Goal: Task Accomplishment & Management: Manage account settings

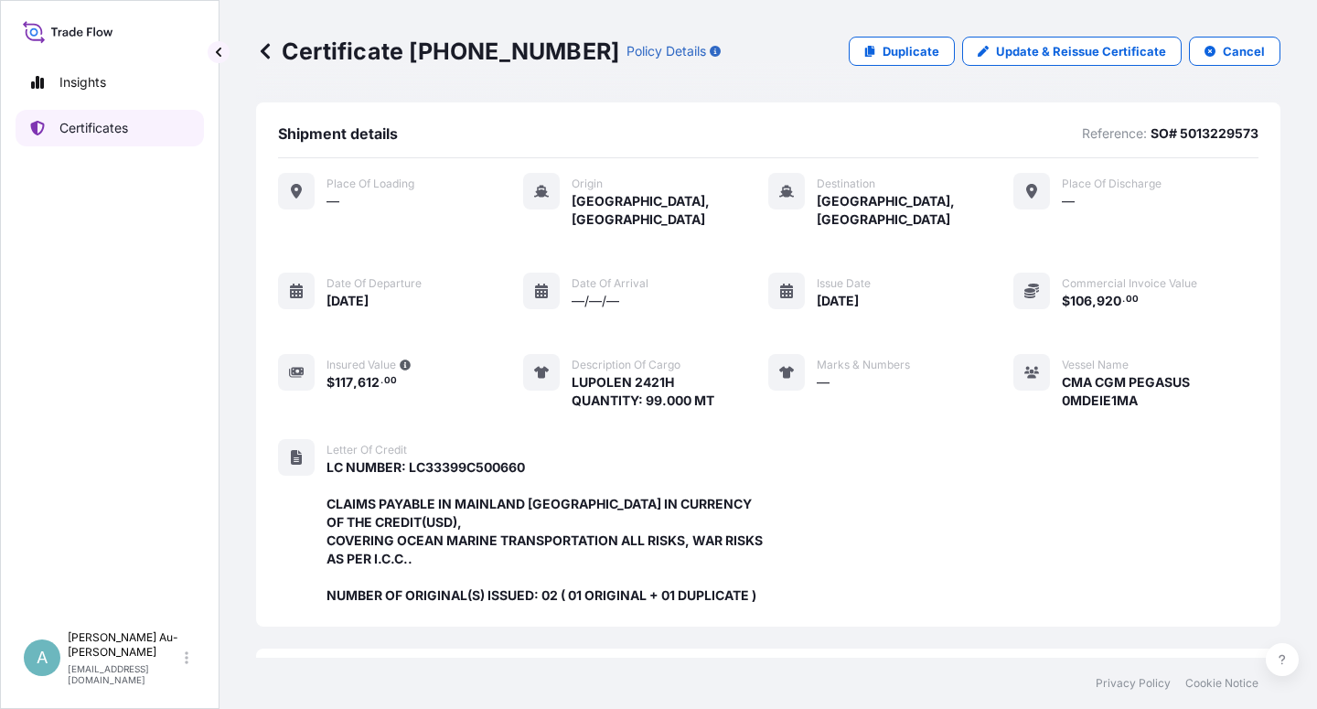
click at [93, 135] on p "Certificates" at bounding box center [93, 128] width 69 height 18
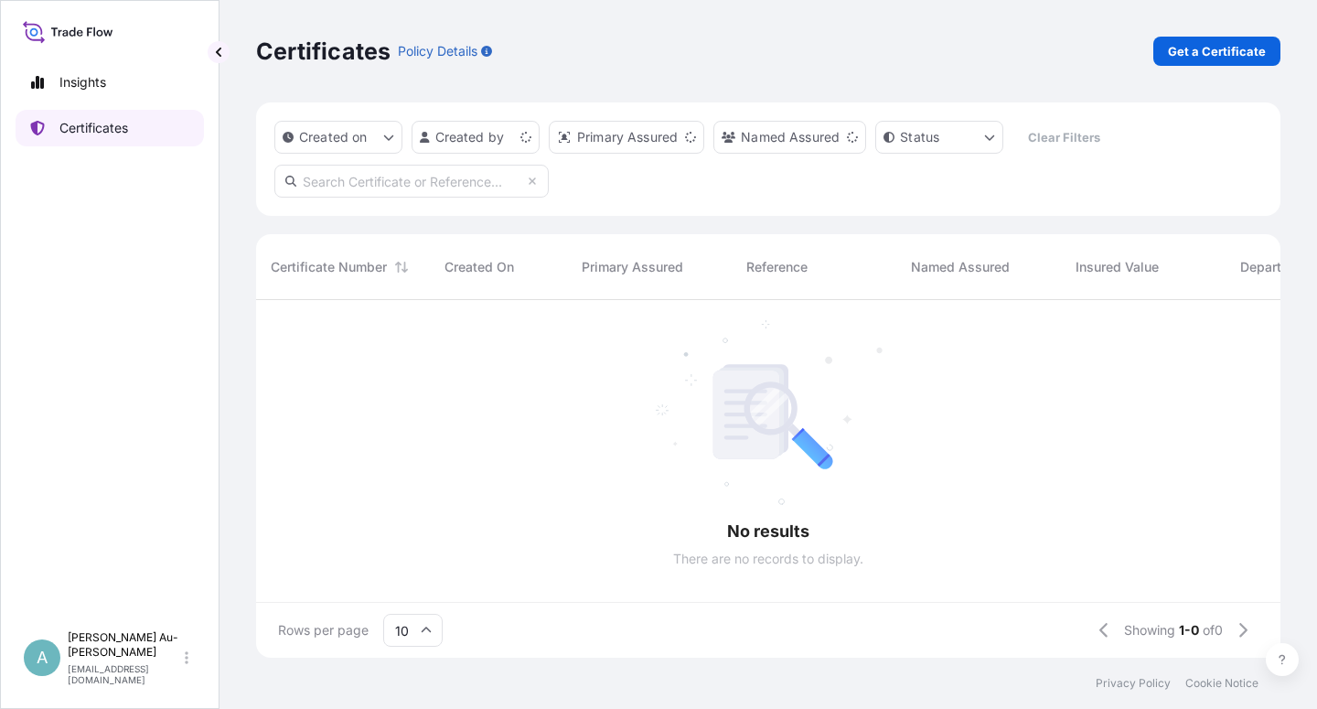
scroll to position [352, 1008]
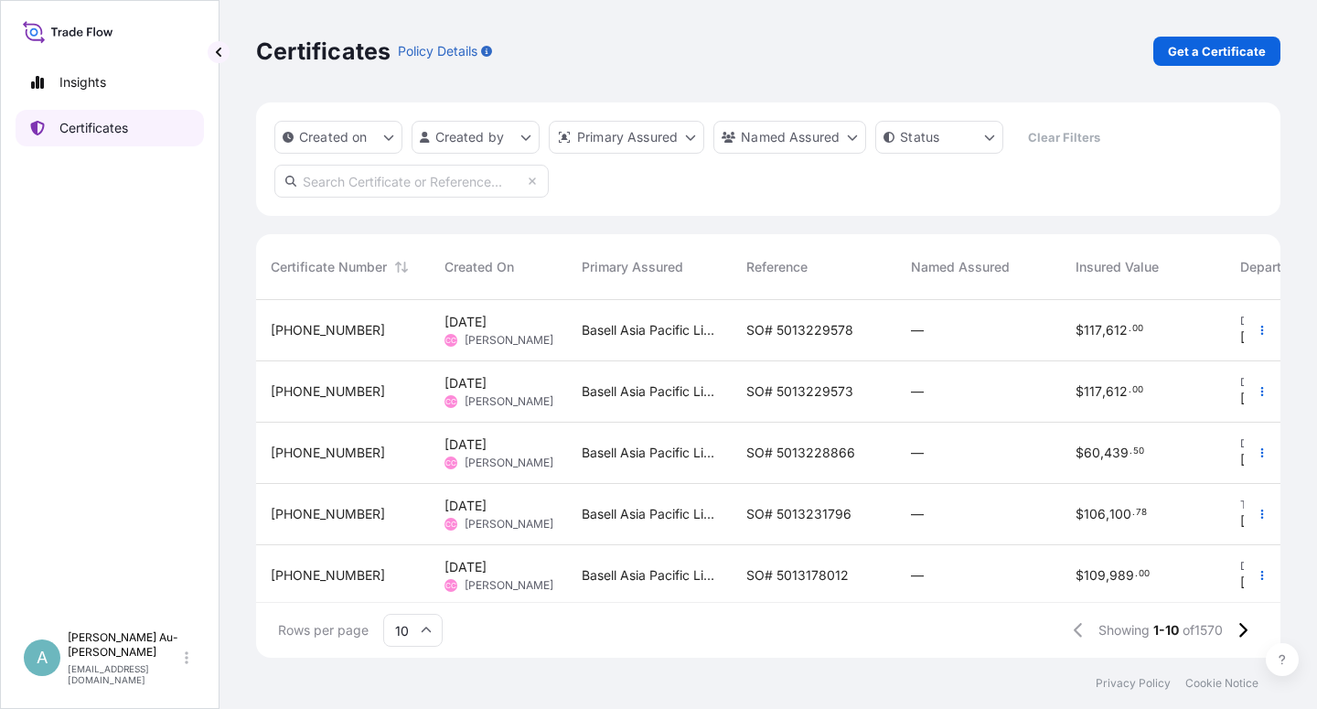
click at [107, 138] on link "Certificates" at bounding box center [110, 128] width 188 height 37
click at [369, 186] on input "text" at bounding box center [411, 181] width 274 height 33
type input "1612-1"
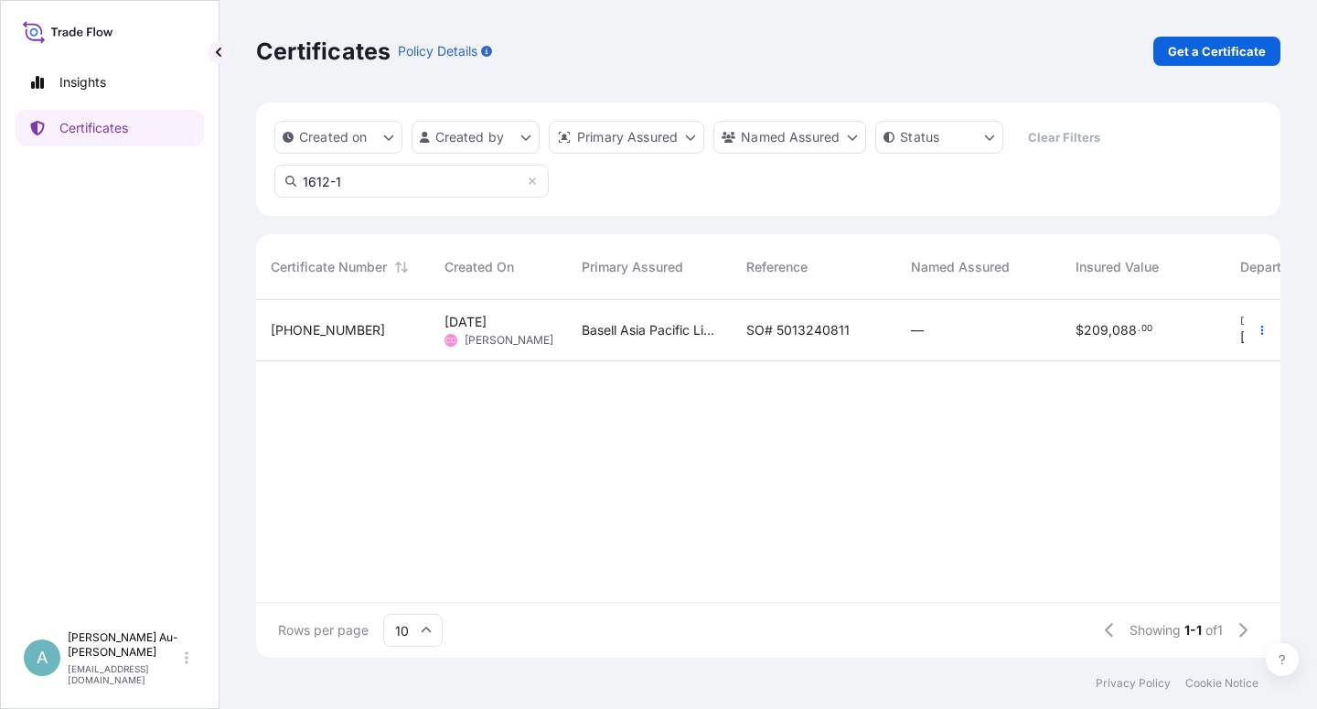
click at [771, 329] on span "SO# 5013240811" at bounding box center [797, 330] width 103 height 18
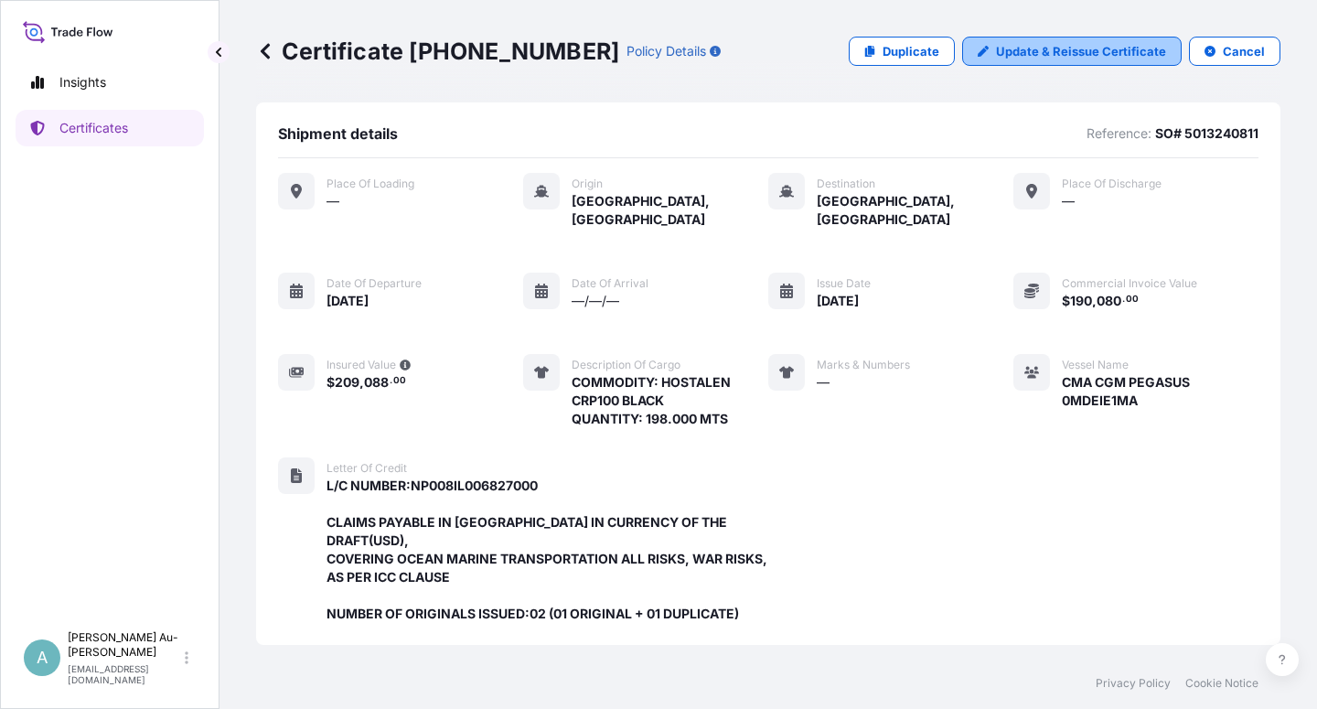
click at [846, 58] on p "Update & Reissue Certificate" at bounding box center [1081, 51] width 170 height 18
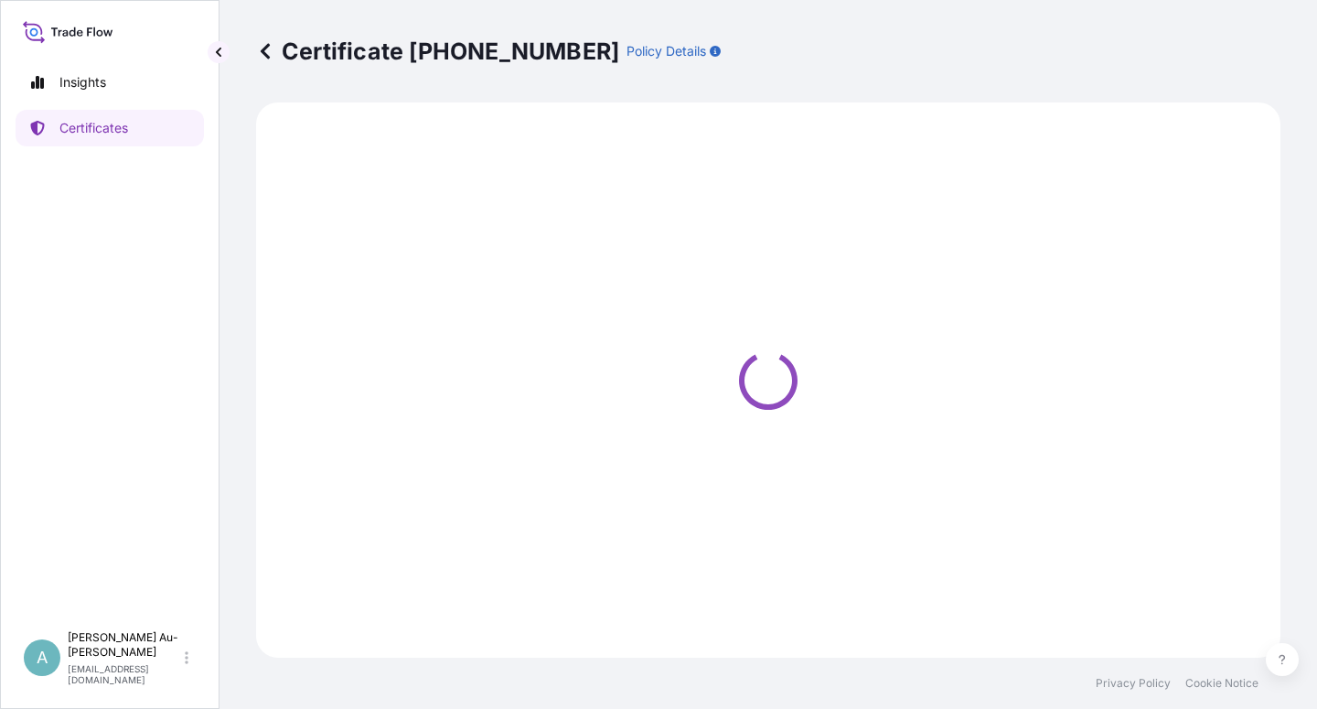
select select "Sea"
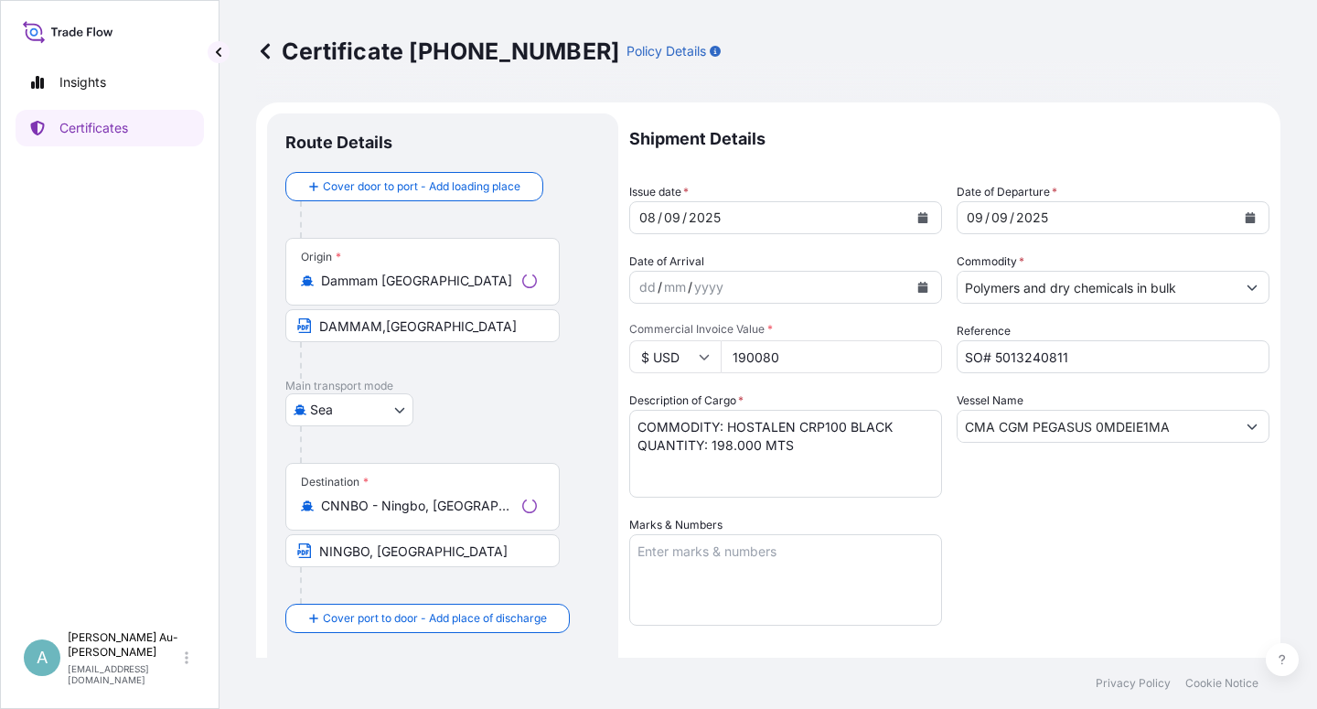
select select "32034"
click at [846, 214] on button "Calendar" at bounding box center [922, 217] width 29 height 29
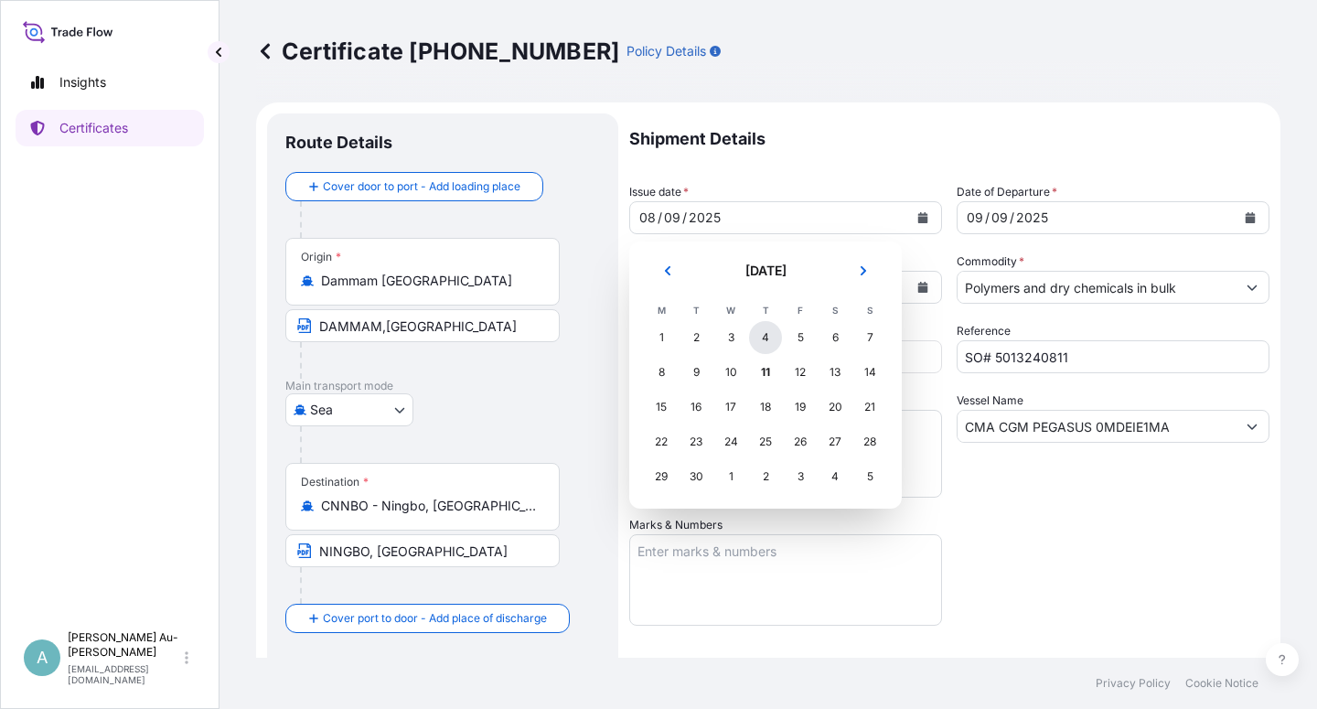
click at [763, 339] on div "4" at bounding box center [765, 337] width 33 height 33
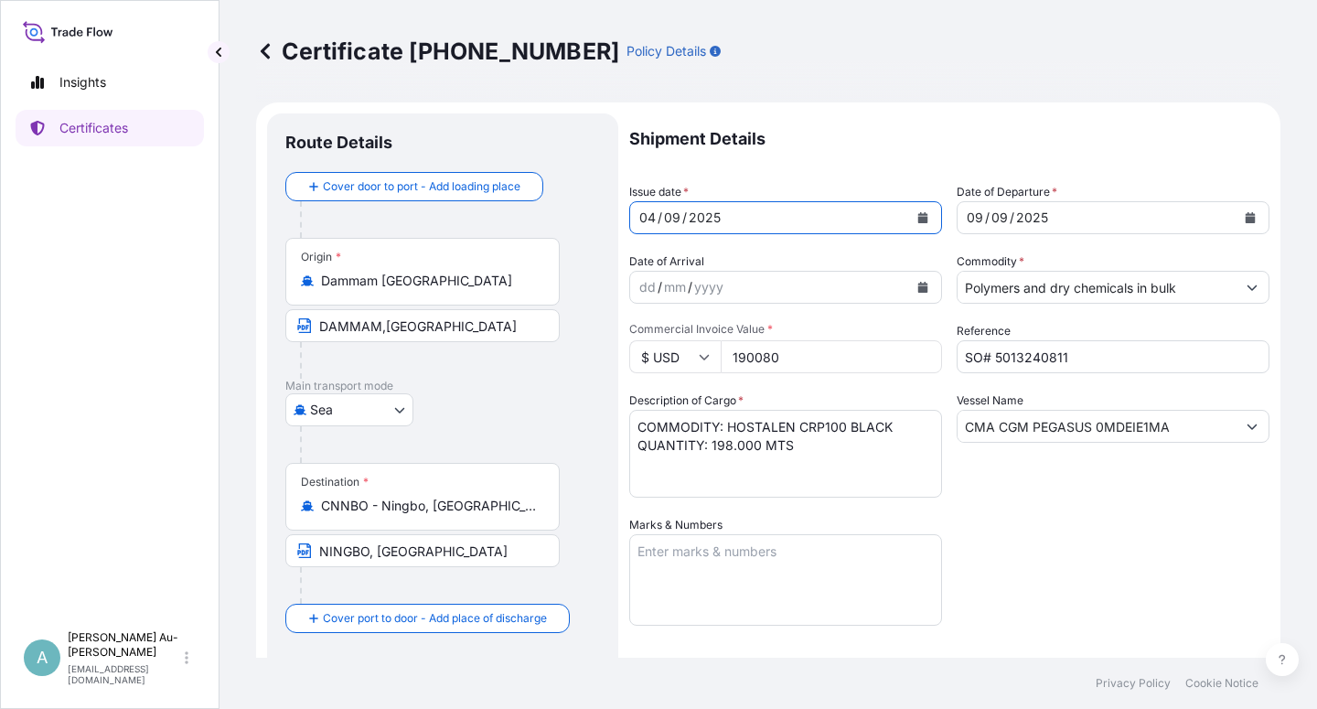
click at [846, 218] on icon "Calendar" at bounding box center [1250, 217] width 10 height 11
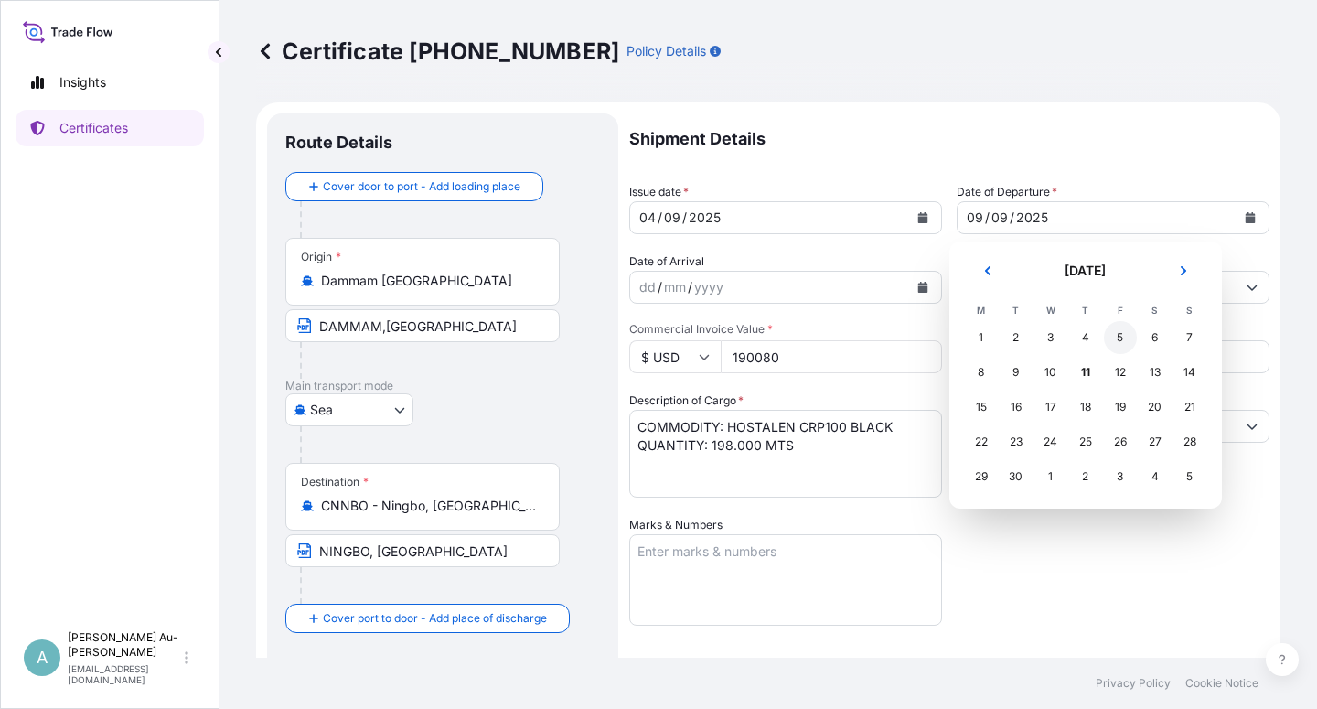
click at [846, 346] on div "5" at bounding box center [1120, 337] width 33 height 33
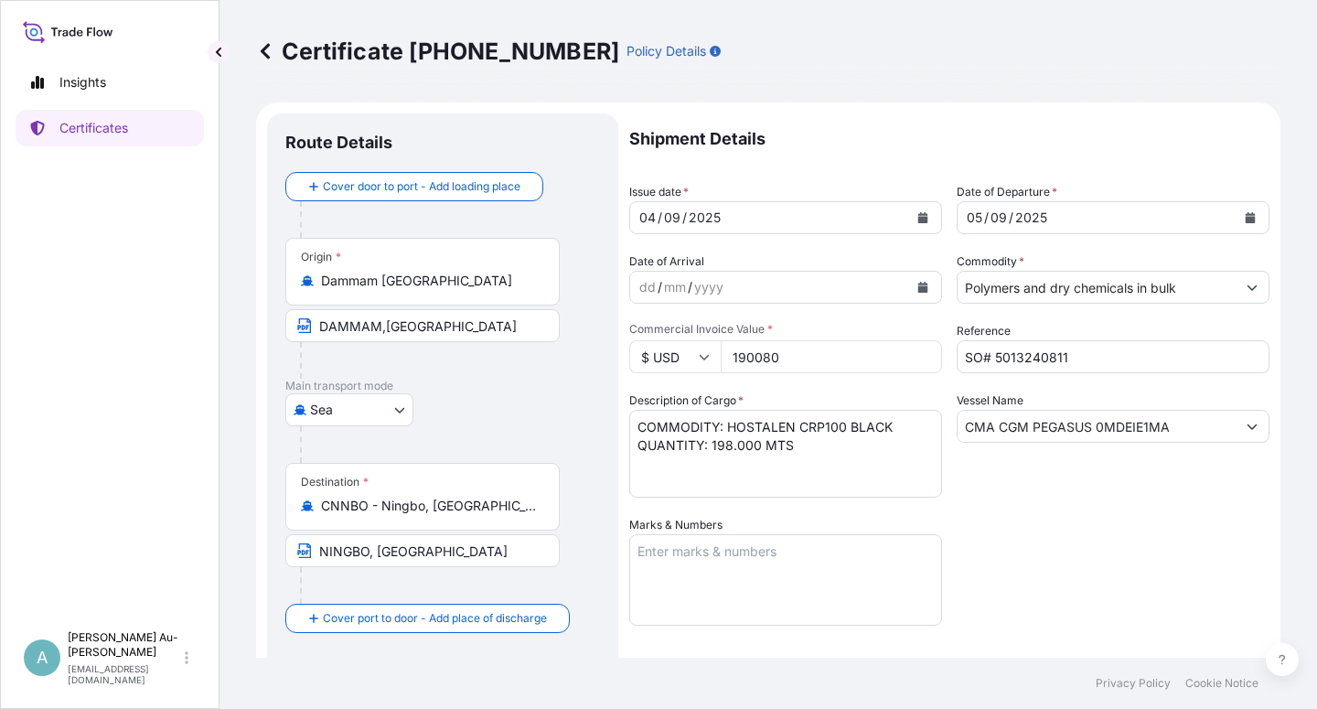
drag, startPoint x: 1082, startPoint y: 558, endPoint x: 1074, endPoint y: 538, distance: 21.4
click at [846, 557] on div "Shipment Details Issue date * [DATE] Date of Departure * [DATE] Date of Arrival…" at bounding box center [949, 583] width 640 height 941
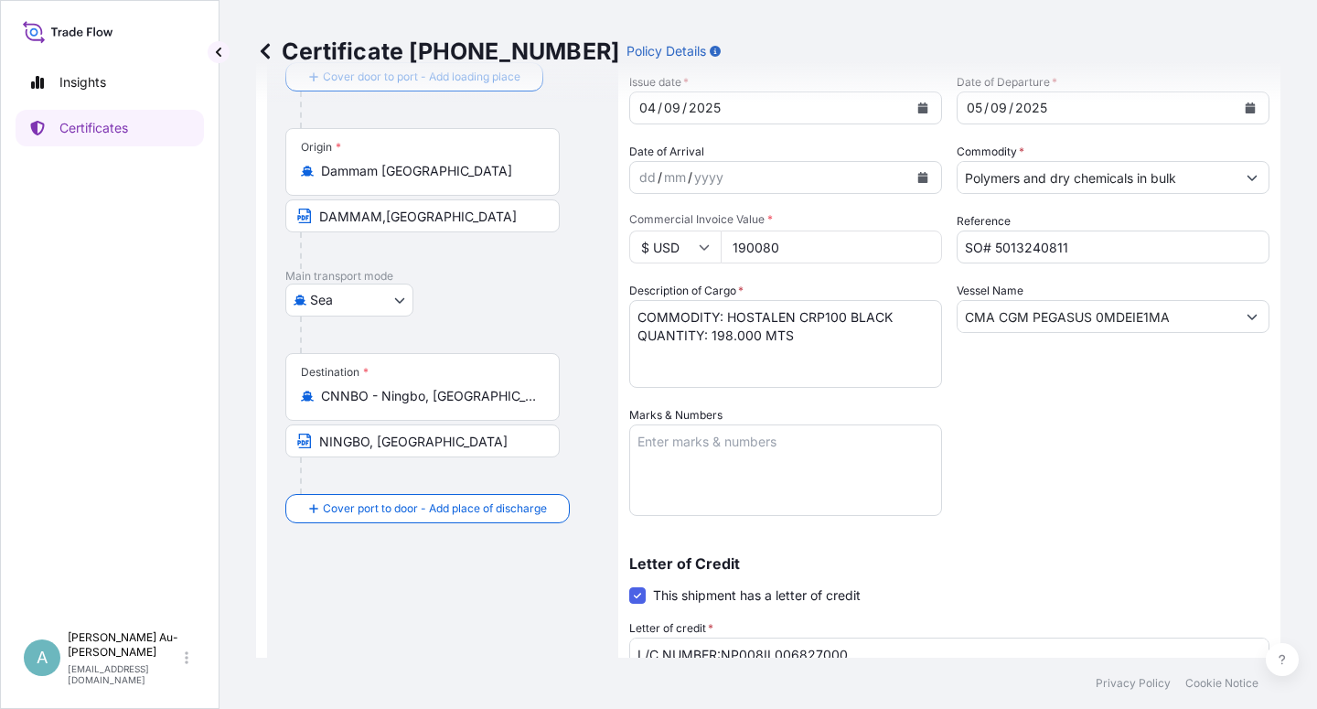
scroll to position [448, 0]
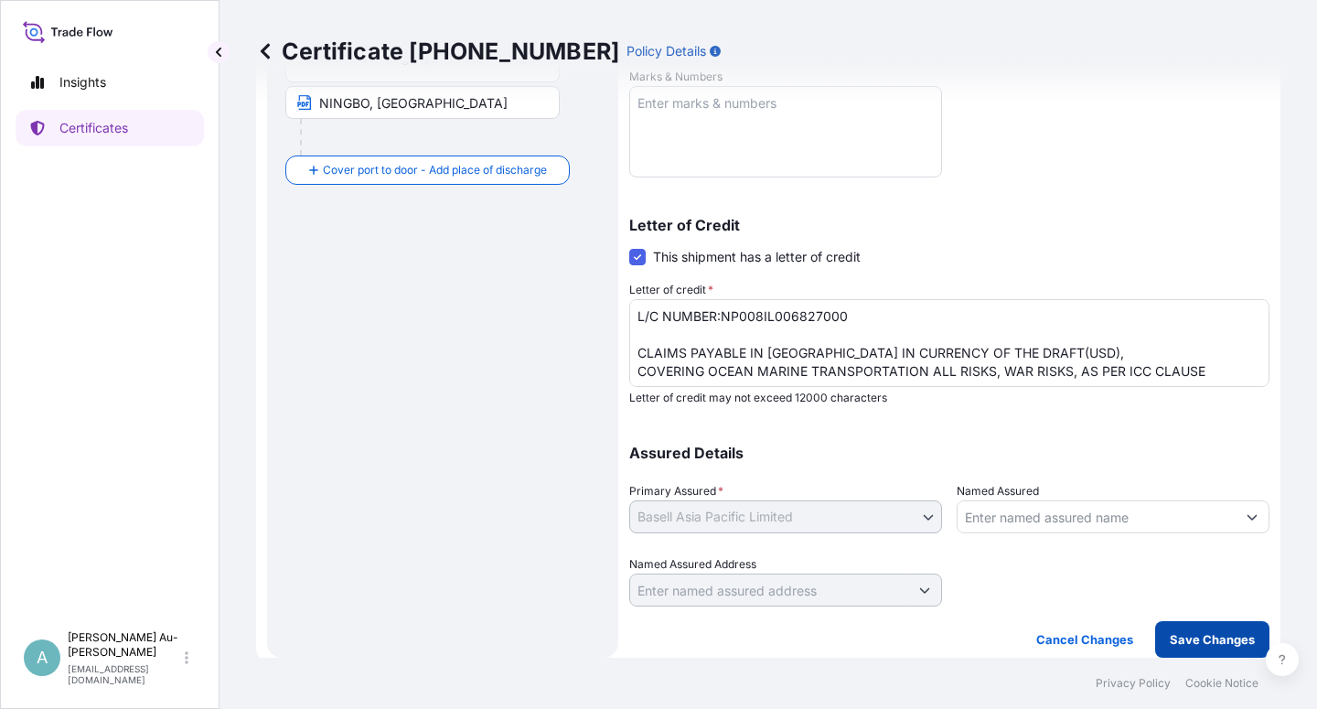
click at [846, 609] on p "Save Changes" at bounding box center [1211, 639] width 85 height 18
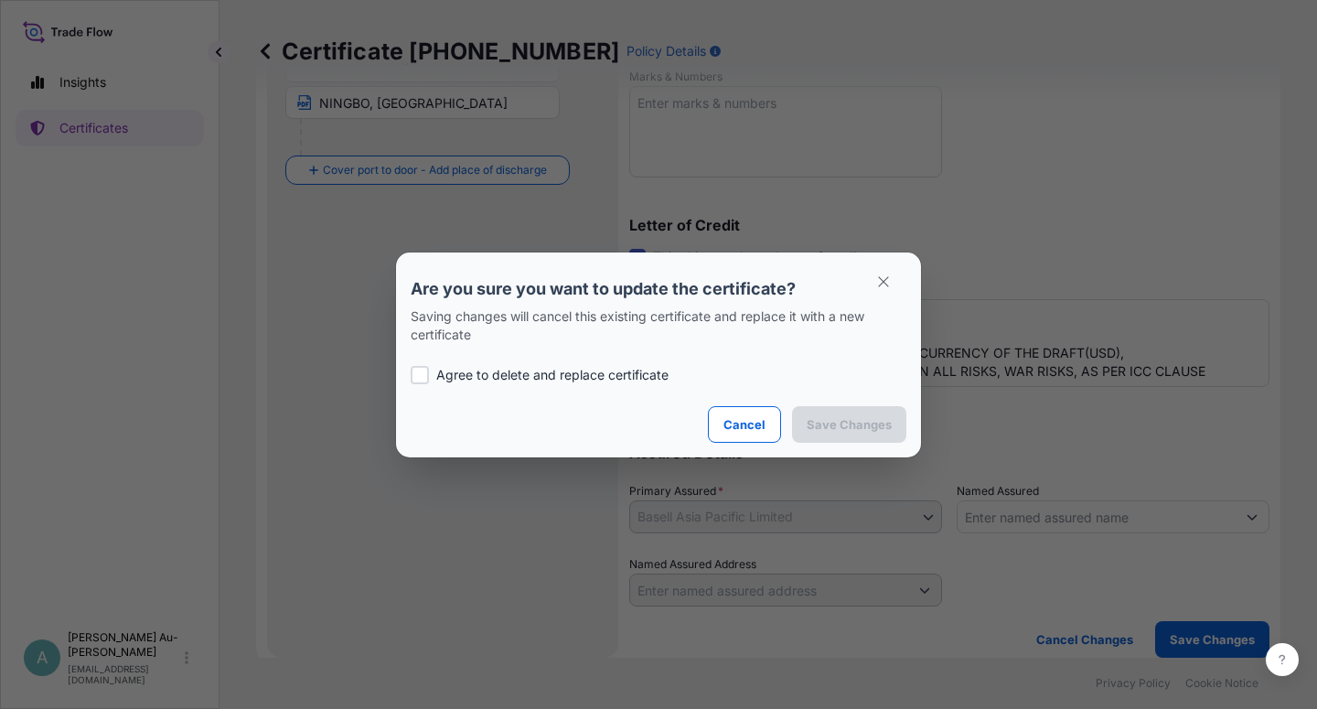
click at [520, 383] on p "Agree to delete and replace certificate" at bounding box center [552, 375] width 232 height 18
checkbox input "true"
click at [846, 424] on p "Save Changes" at bounding box center [848, 424] width 85 height 18
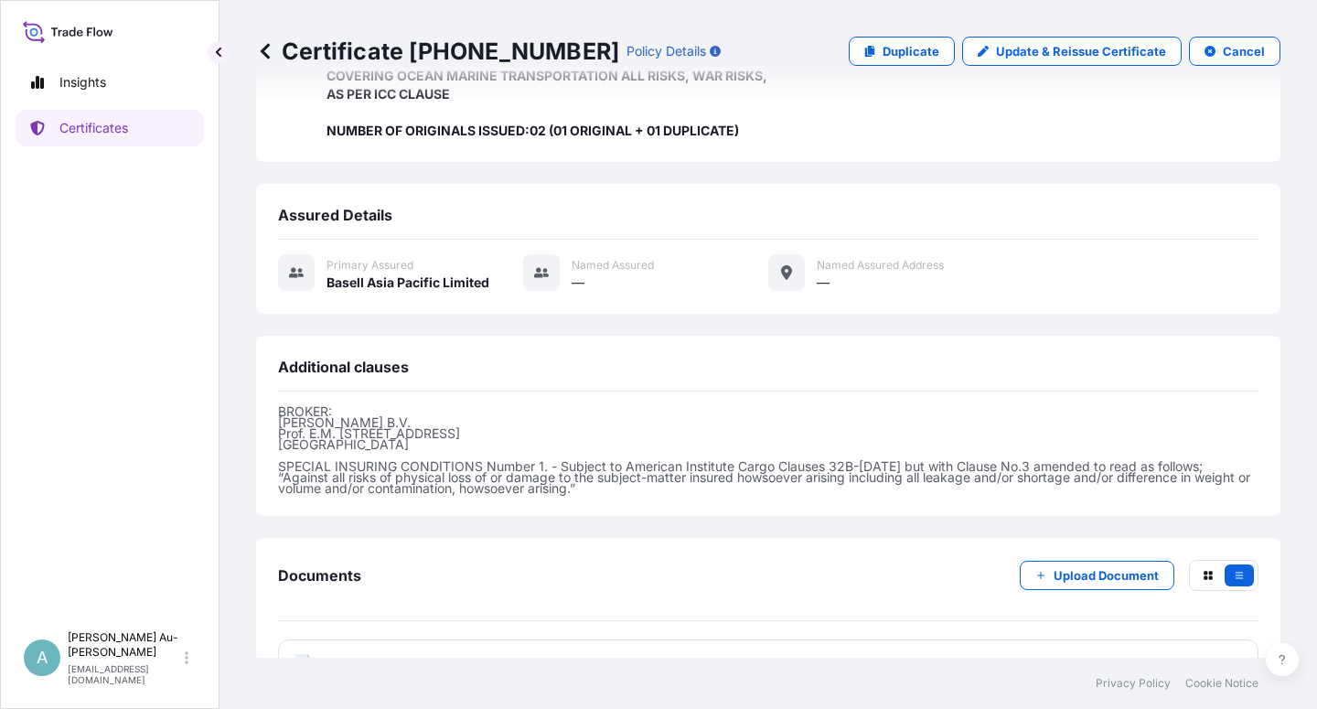
scroll to position [507, 0]
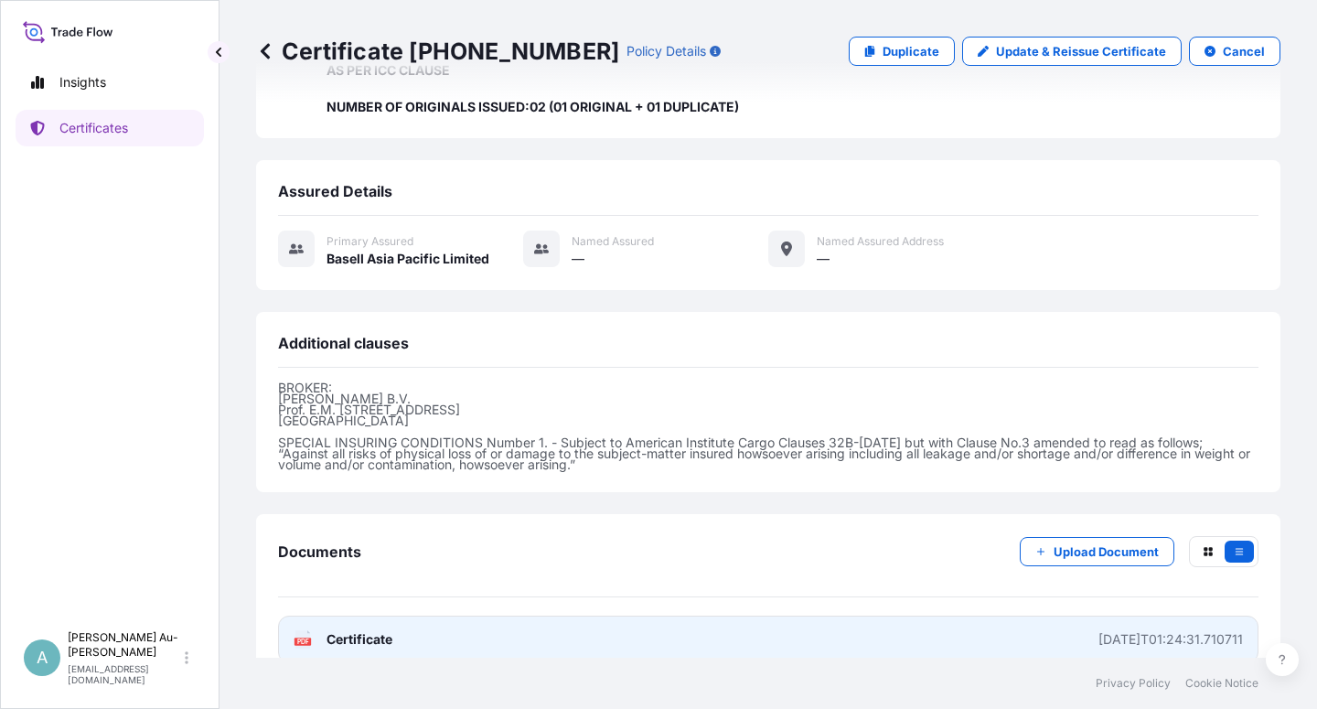
click at [448, 609] on link "PDF Certificate [DATE]T01:24:31.710711" at bounding box center [768, 639] width 980 height 48
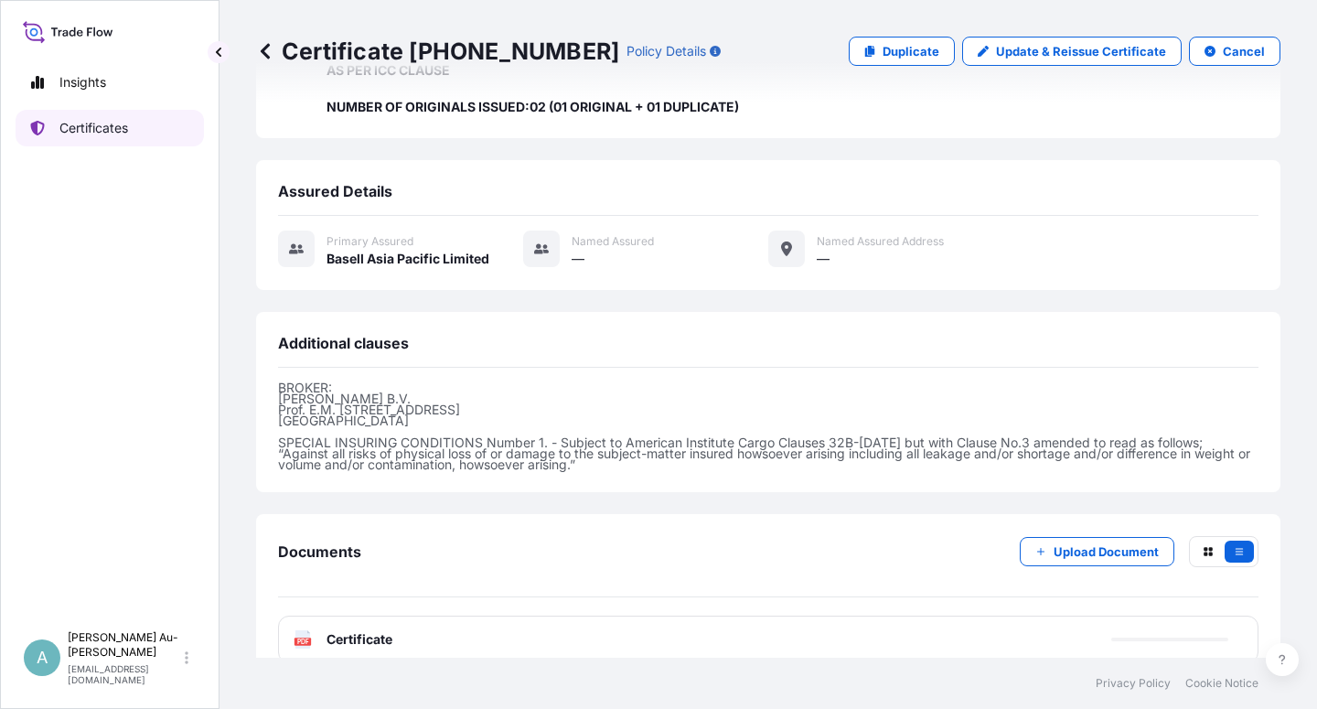
click at [131, 139] on link "Certificates" at bounding box center [110, 128] width 188 height 37
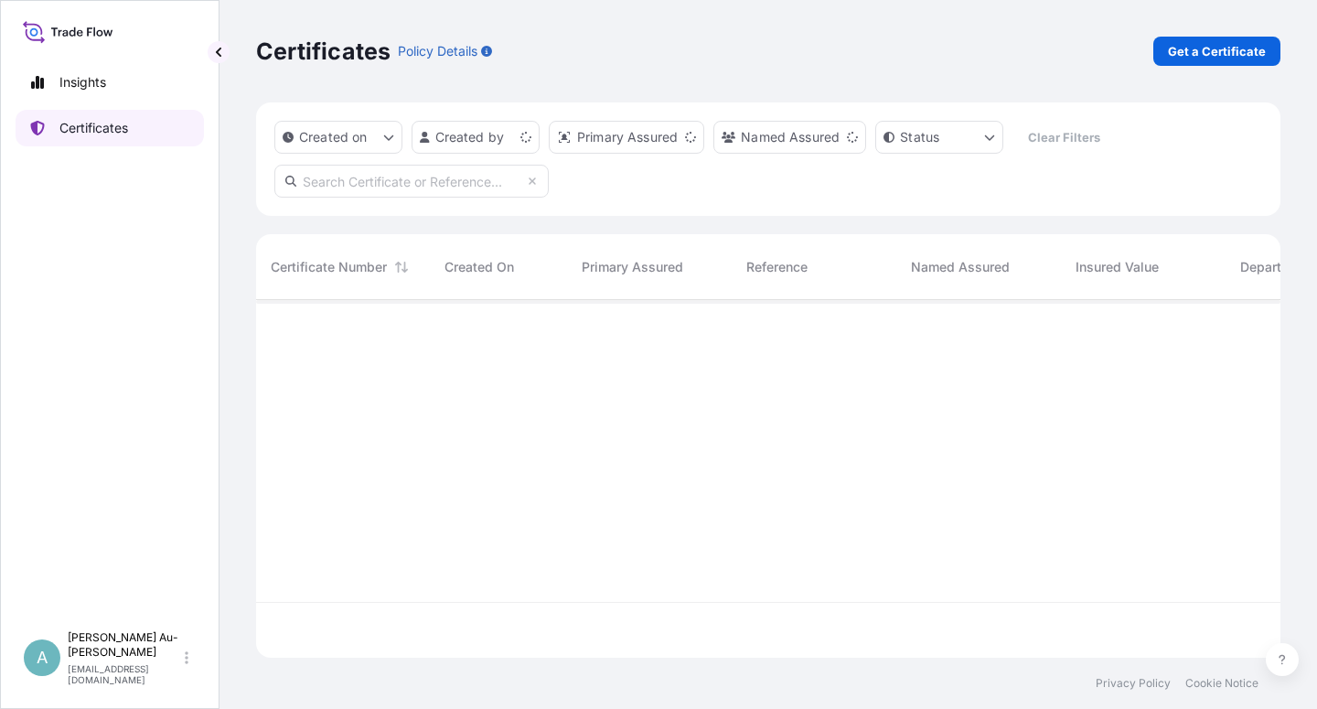
scroll to position [352, 1008]
click at [355, 190] on input "text" at bounding box center [411, 181] width 274 height 33
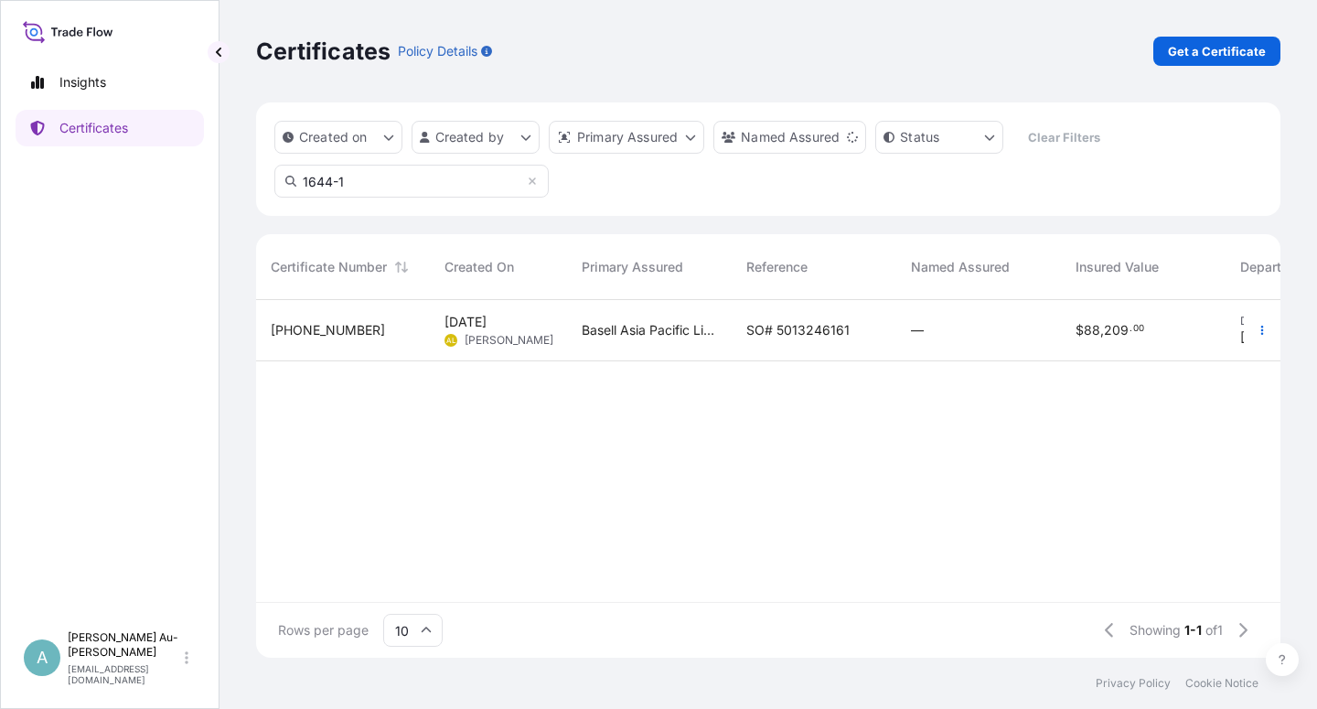
type input "1644-1"
click at [768, 331] on span "SO# 5013246161" at bounding box center [797, 330] width 103 height 18
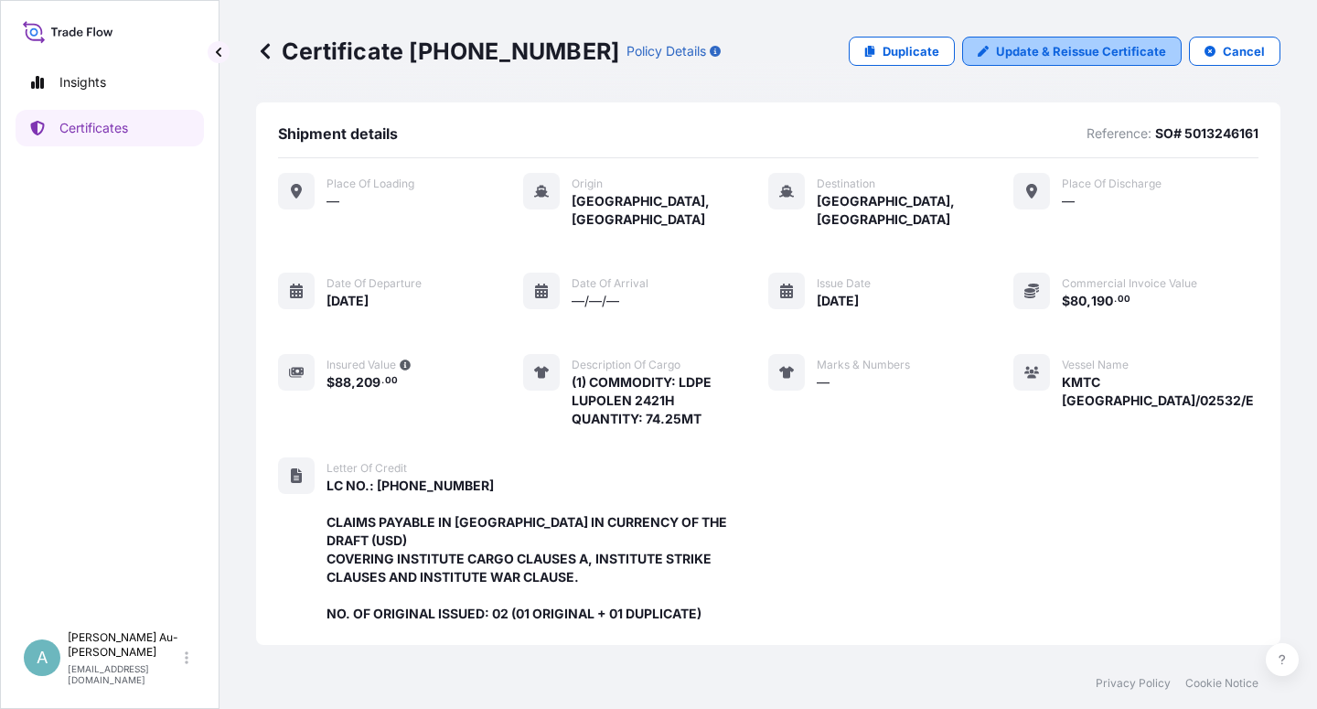
click at [846, 59] on p "Update & Reissue Certificate" at bounding box center [1081, 51] width 170 height 18
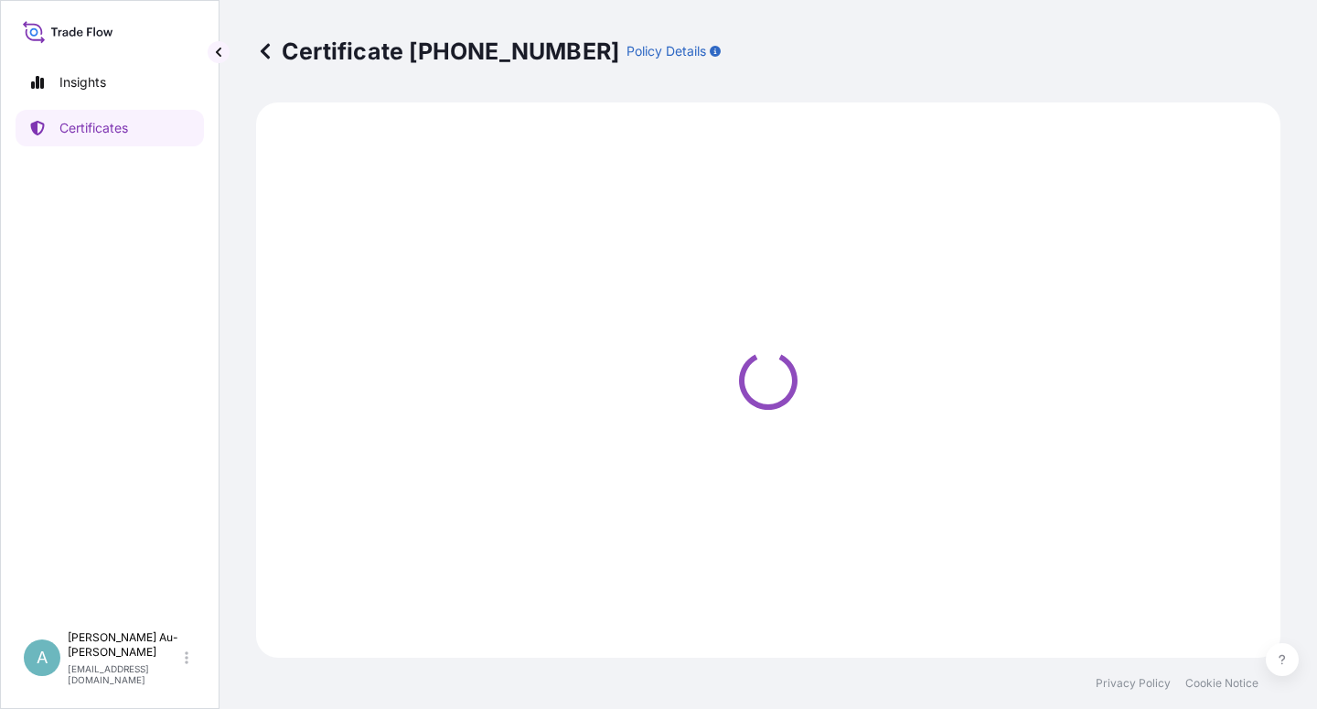
select select "Sea"
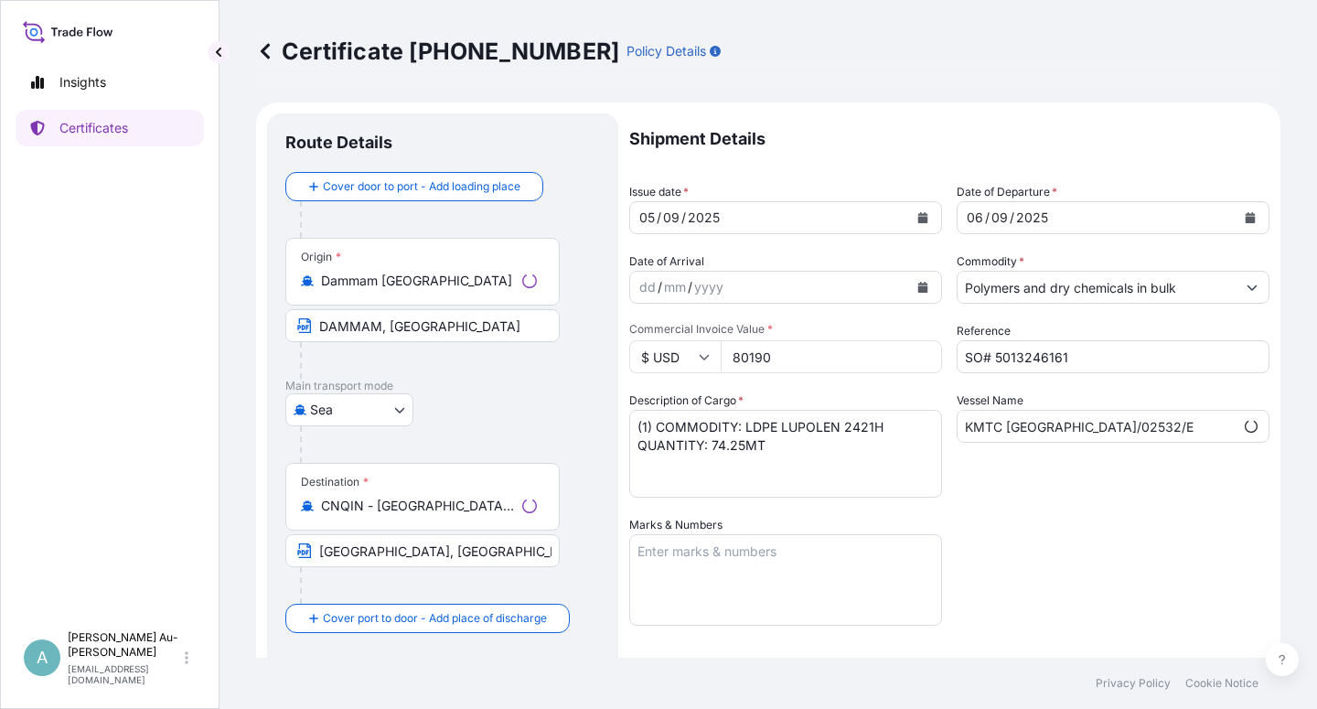
select select "32034"
click at [846, 218] on icon "Calendar" at bounding box center [923, 217] width 10 height 11
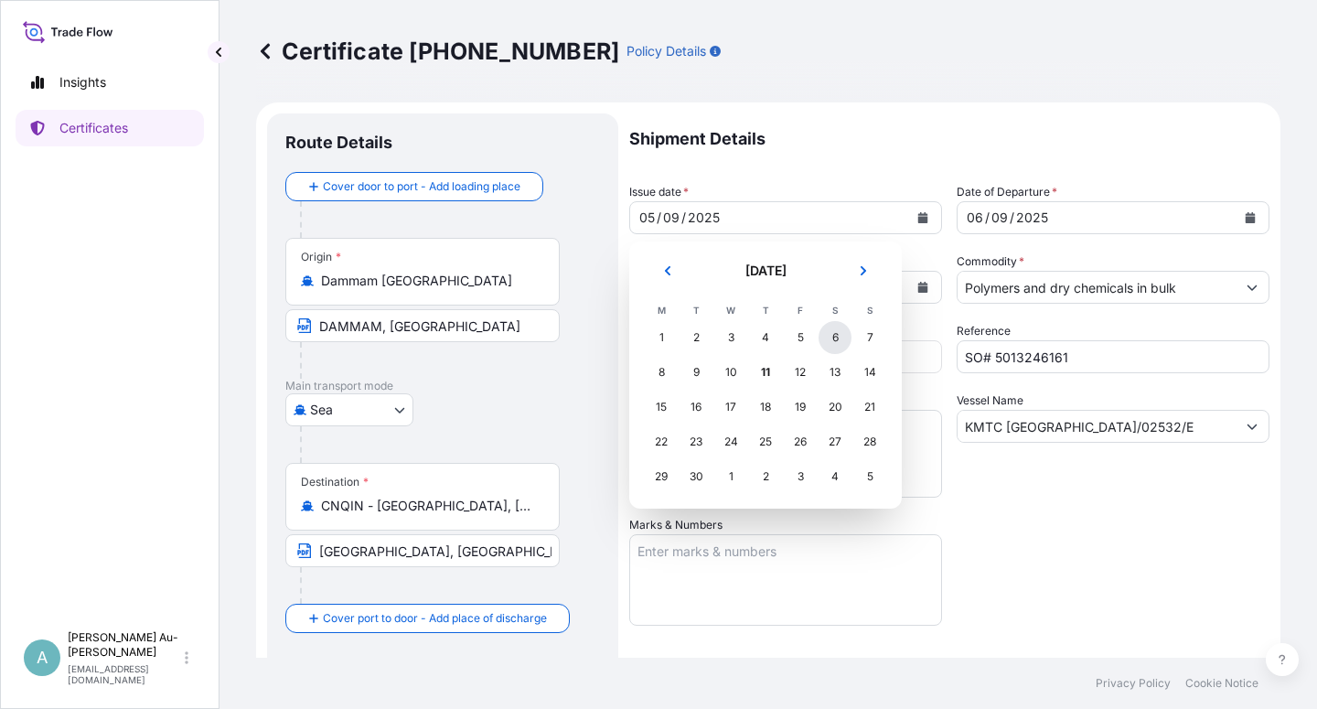
click at [828, 333] on div "6" at bounding box center [834, 337] width 33 height 33
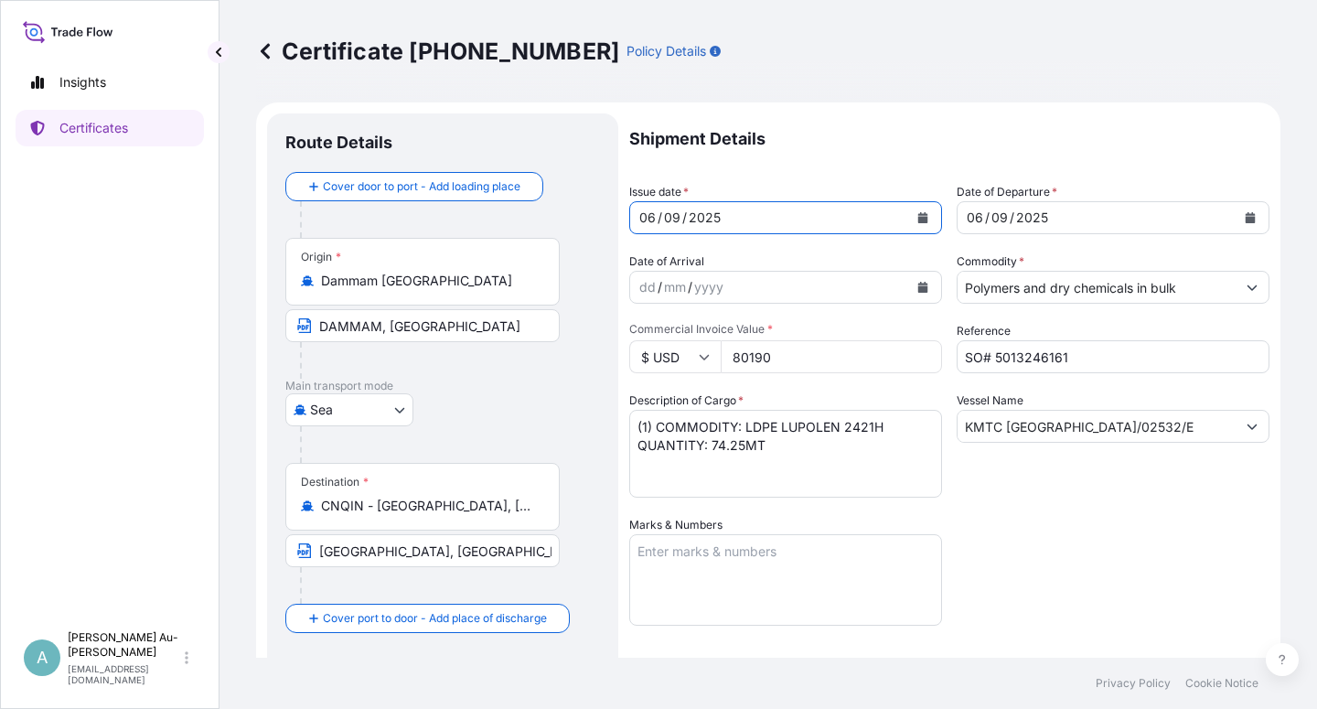
click at [846, 222] on icon "Calendar" at bounding box center [1250, 217] width 10 height 11
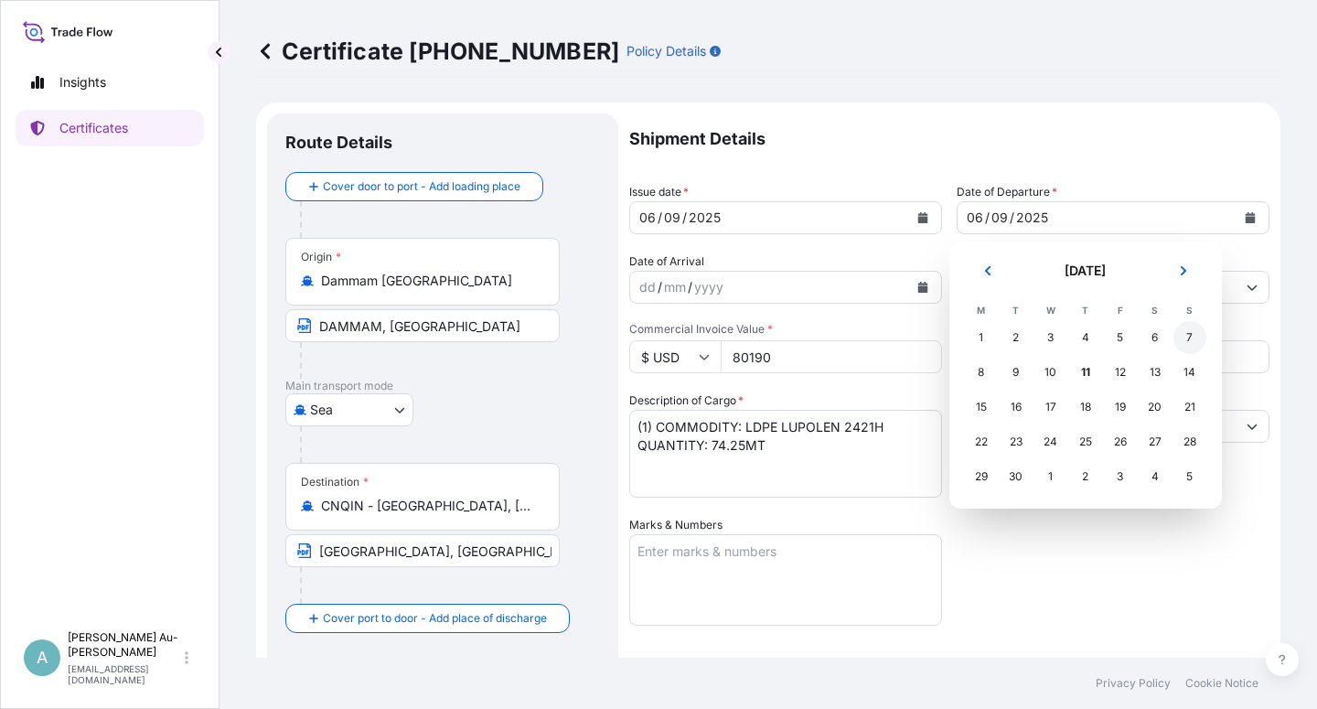
click at [846, 340] on div "7" at bounding box center [1189, 337] width 33 height 33
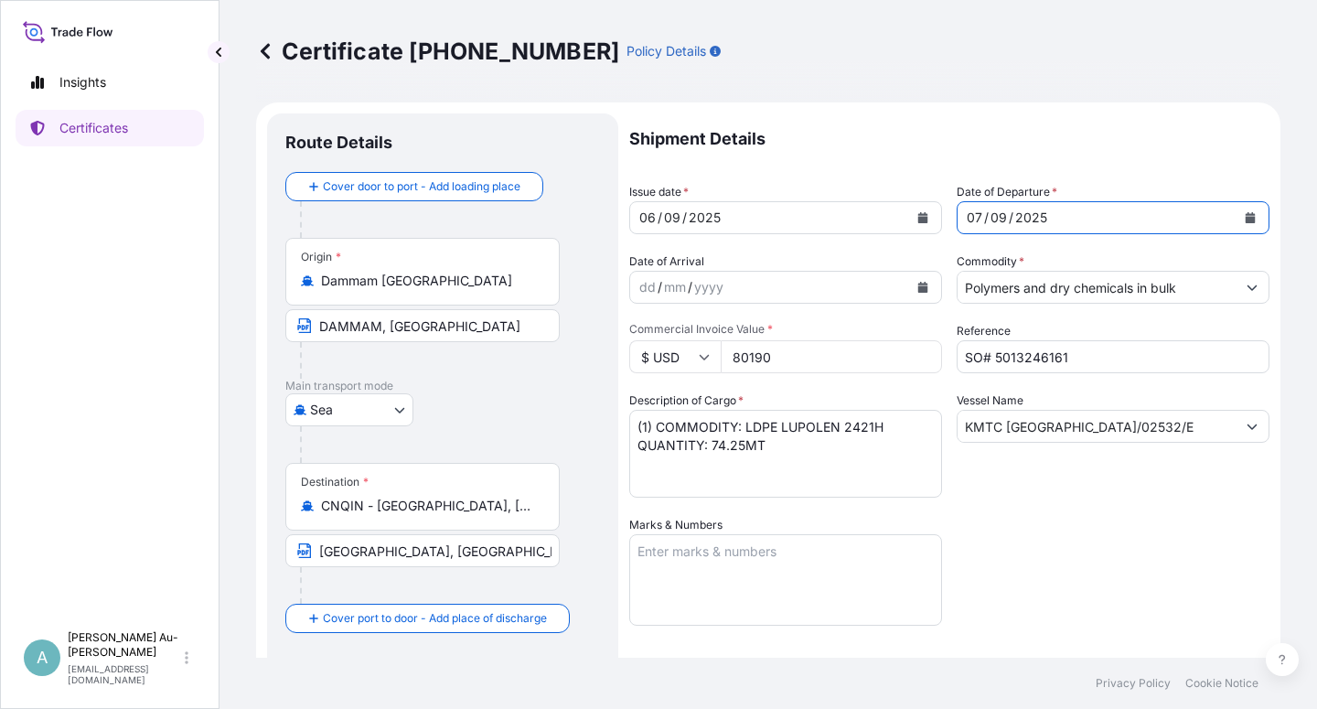
click at [846, 522] on div "Shipment Details Issue date * [DATE] Date of Departure * [DATE] Date of Arrival…" at bounding box center [949, 583] width 640 height 941
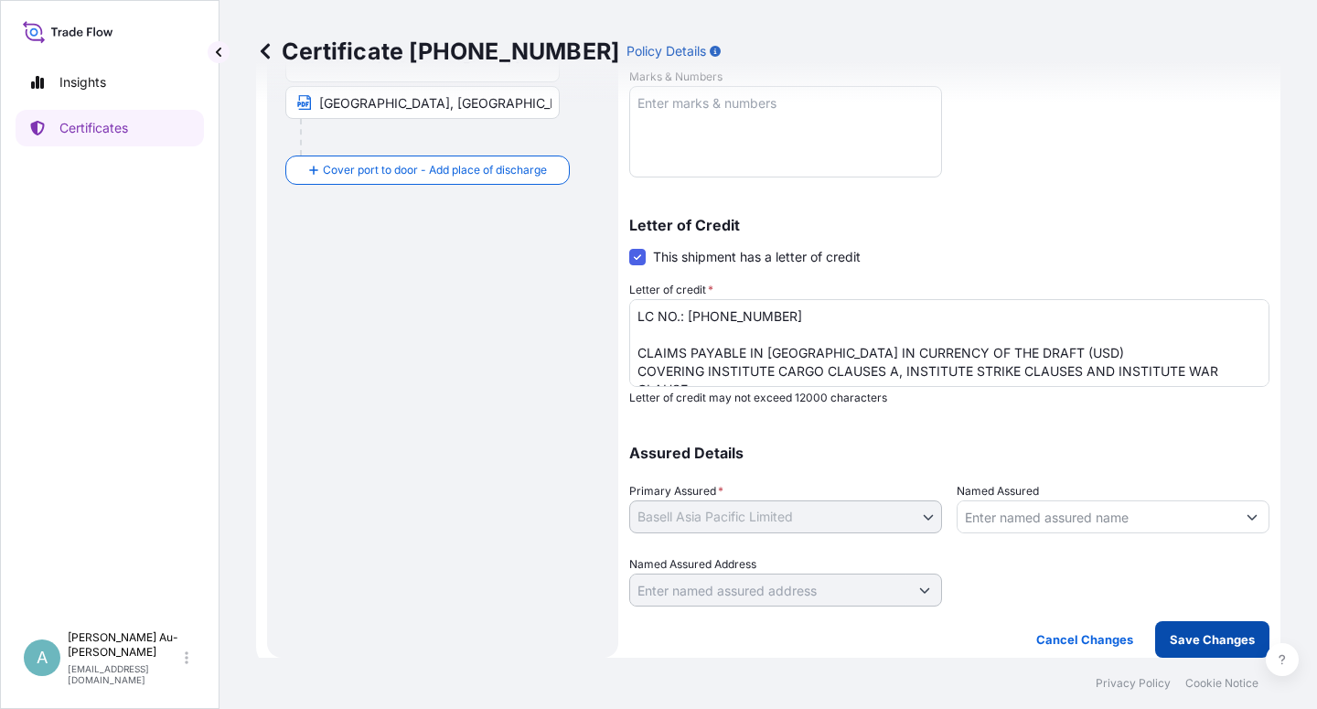
click at [846, 609] on p "Save Changes" at bounding box center [1211, 639] width 85 height 18
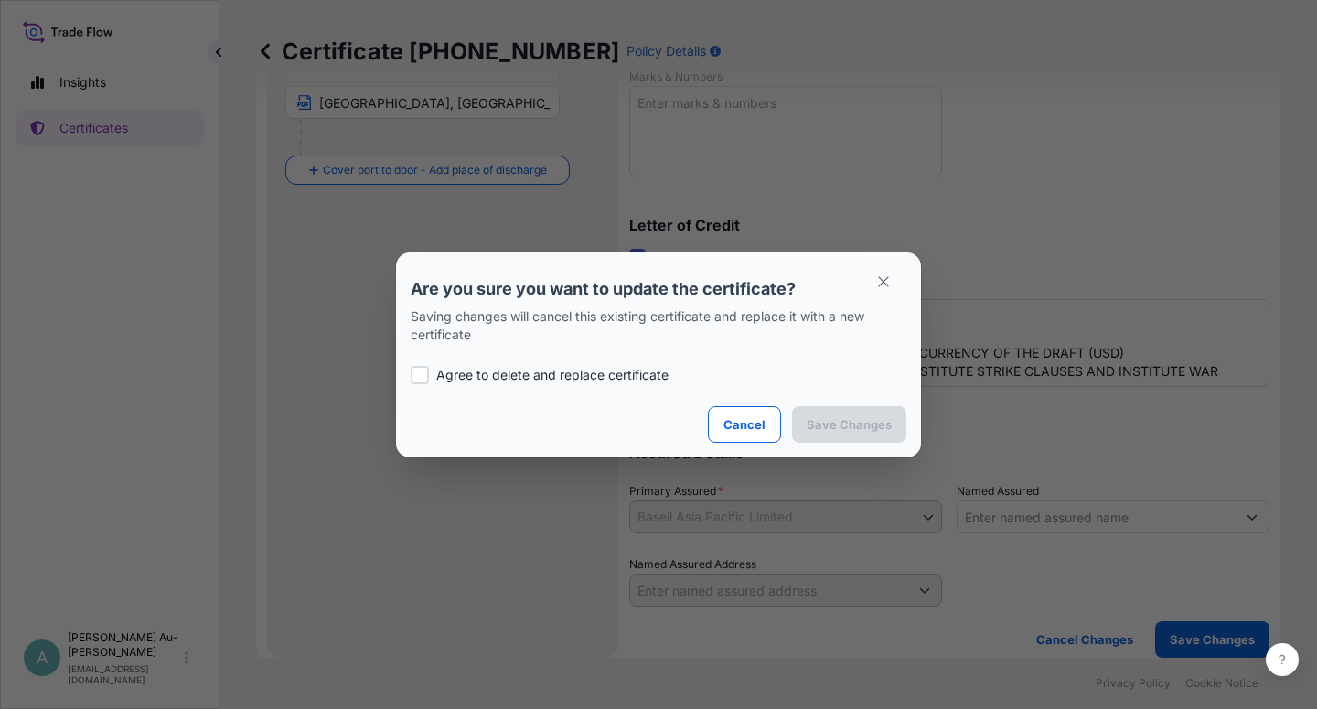
click at [433, 378] on label "Agree to delete and replace certificate" at bounding box center [659, 375] width 496 height 18
checkbox input "true"
click at [844, 434] on button "Save Changes" at bounding box center [849, 424] width 114 height 37
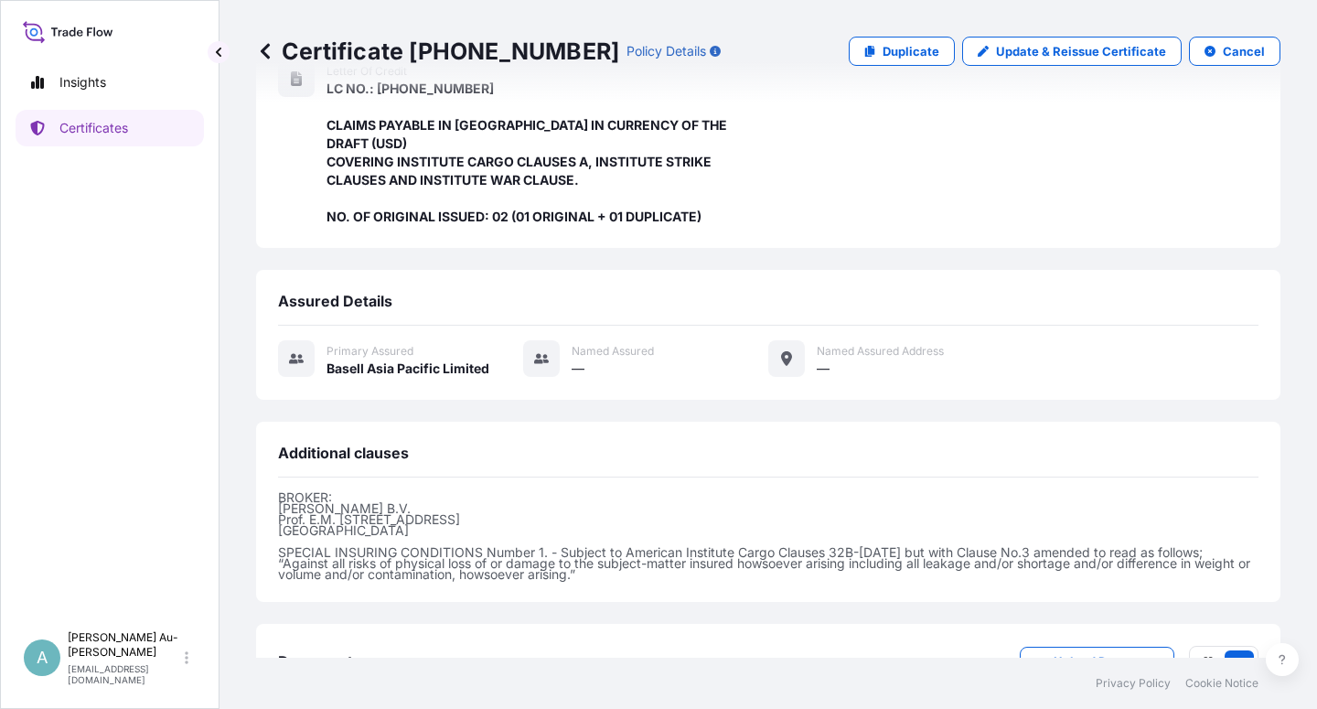
scroll to position [507, 0]
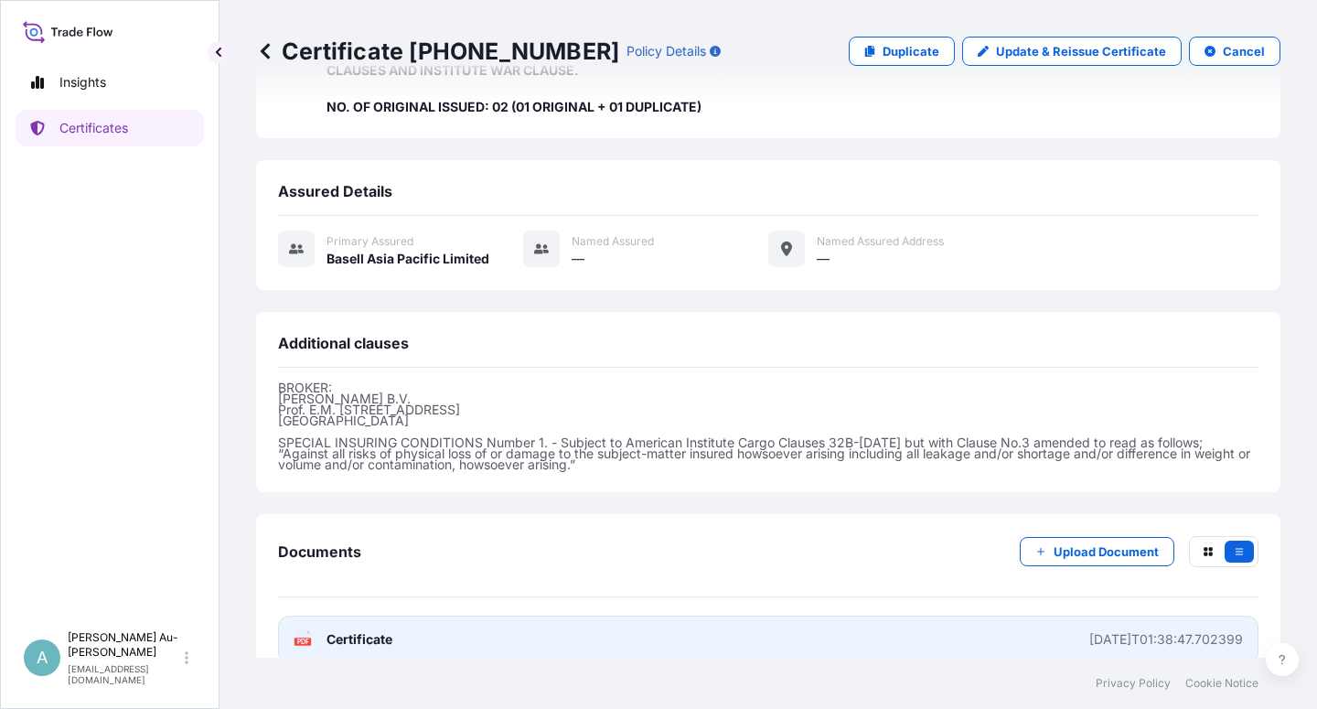
click at [521, 609] on link "PDF Certificate [DATE]T01:38:47.702399" at bounding box center [768, 639] width 980 height 48
